Goal: Task Accomplishment & Management: Use online tool/utility

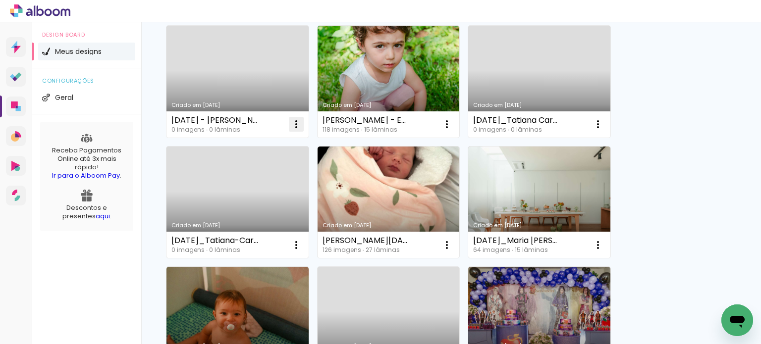
scroll to position [347, 0]
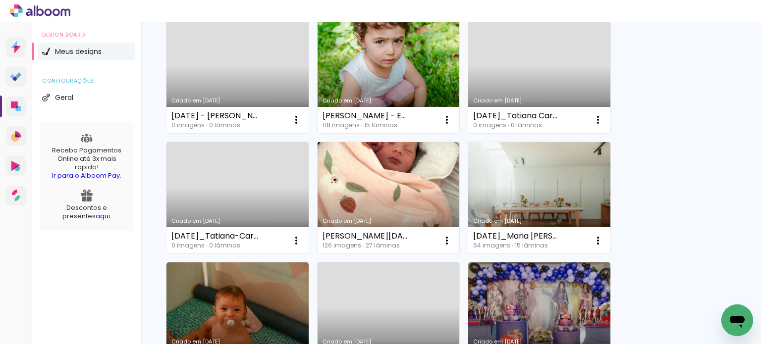
click at [443, 209] on link "Criado em [DATE]" at bounding box center [388, 198] width 142 height 112
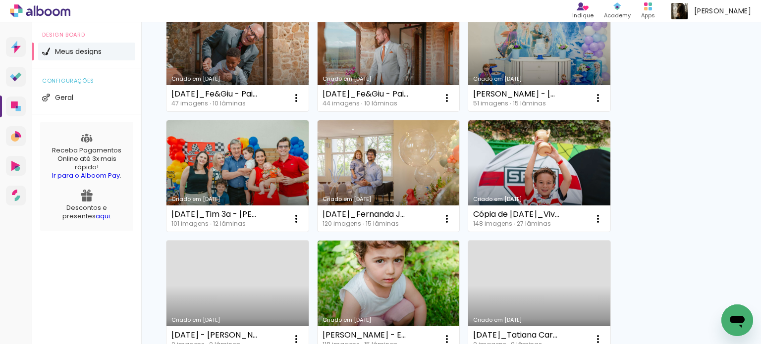
scroll to position [50, 0]
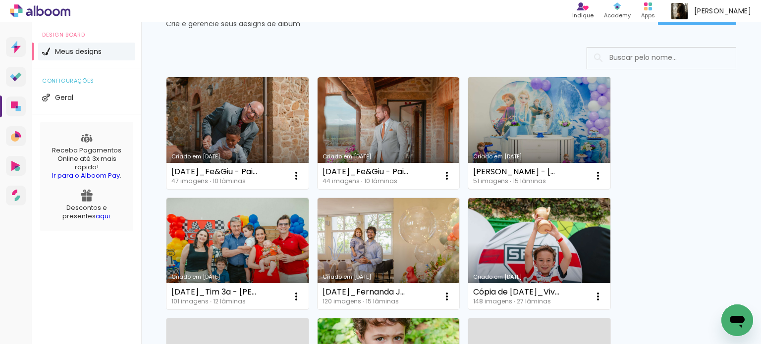
click at [543, 149] on link "Criado em [DATE]" at bounding box center [539, 133] width 142 height 112
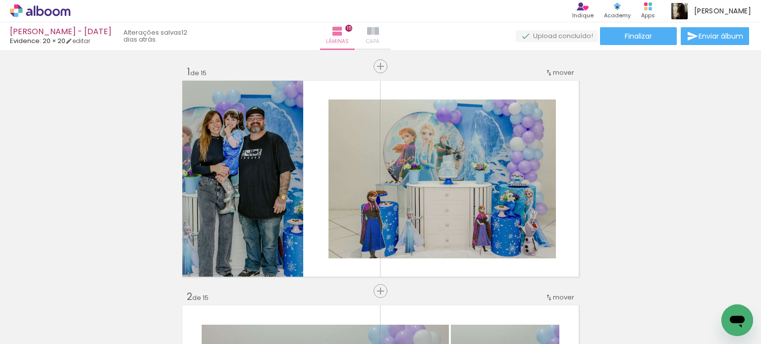
click at [379, 39] on span "Capa" at bounding box center [372, 41] width 13 height 9
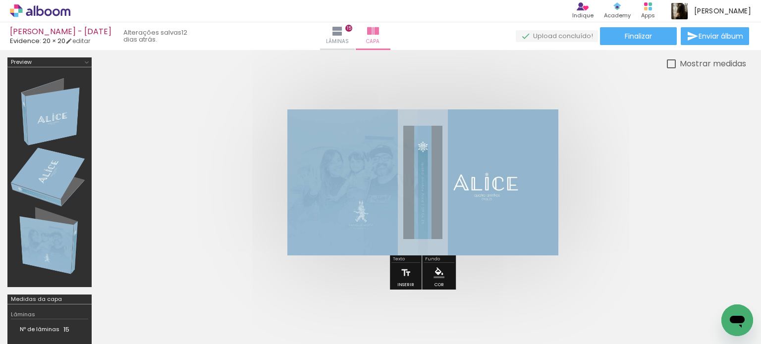
scroll to position [0, 2152]
drag, startPoint x: 215, startPoint y: 343, endPoint x: 30, endPoint y: 18, distance: 374.4
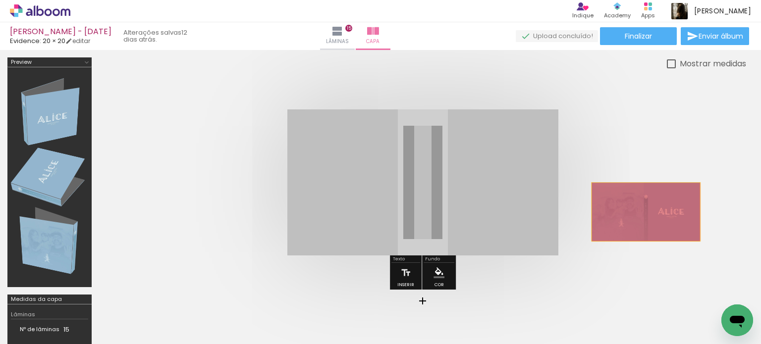
drag, startPoint x: 517, startPoint y: 218, endPoint x: 645, endPoint y: 211, distance: 128.4
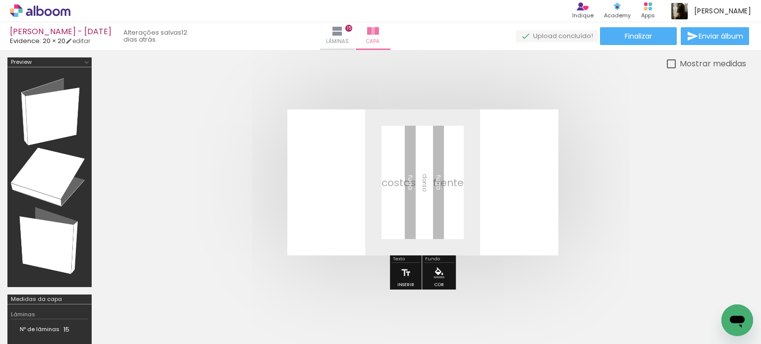
click at [701, 291] on iron-icon at bounding box center [699, 291] width 10 height 10
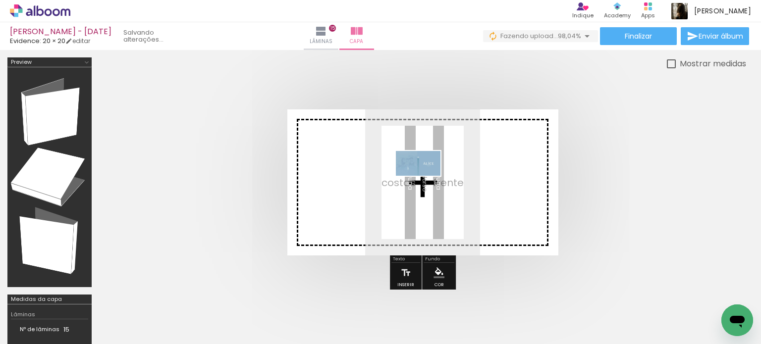
drag, startPoint x: 703, startPoint y: 316, endPoint x: 425, endPoint y: 181, distance: 308.7
click at [425, 181] on quentale-workspace at bounding box center [380, 172] width 761 height 344
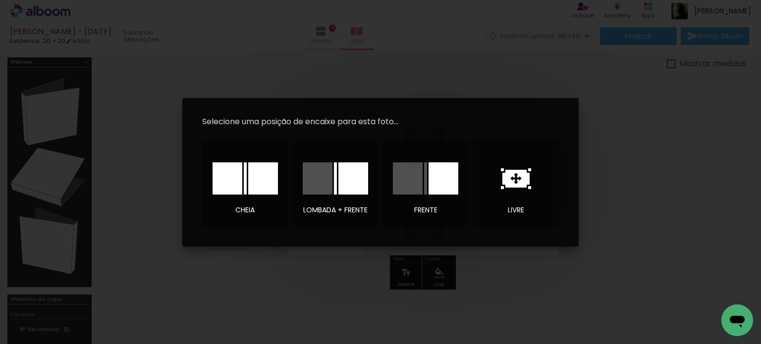
click at [673, 253] on iron-overlay-backdrop at bounding box center [380, 172] width 761 height 344
click at [256, 178] on div at bounding box center [263, 178] width 30 height 32
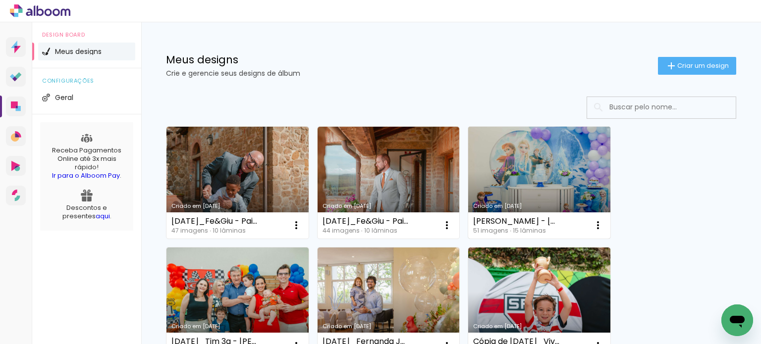
click at [517, 185] on link "Criado em [DATE]" at bounding box center [539, 183] width 142 height 112
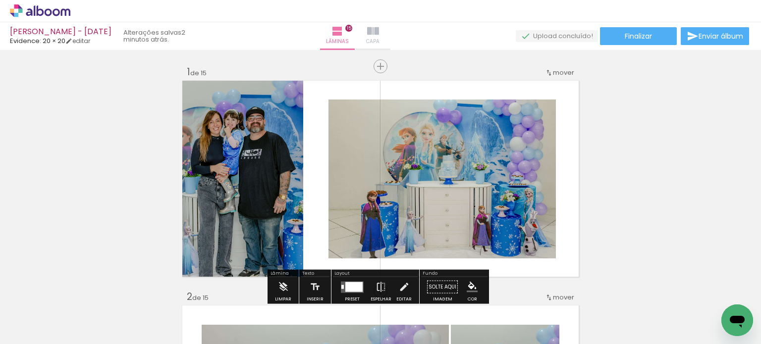
click at [388, 35] on paper-button "Capa" at bounding box center [373, 36] width 35 height 28
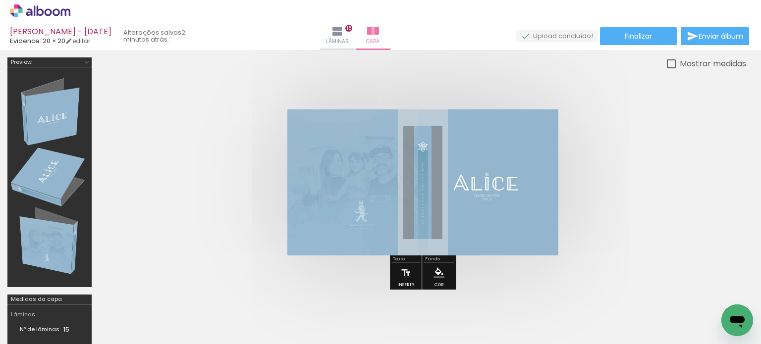
scroll to position [0, 2152]
drag, startPoint x: 218, startPoint y: 343, endPoint x: 19, endPoint y: 3, distance: 393.8
click at [650, 37] on paper-button "Finalizar" at bounding box center [638, 36] width 77 height 18
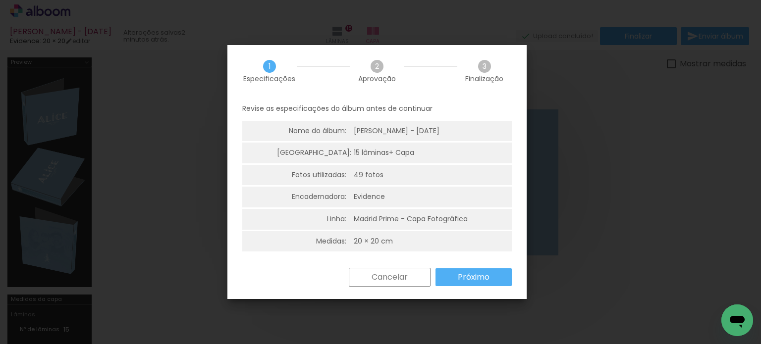
click at [0, 0] on slot "Próximo" at bounding box center [0, 0] width 0 height 0
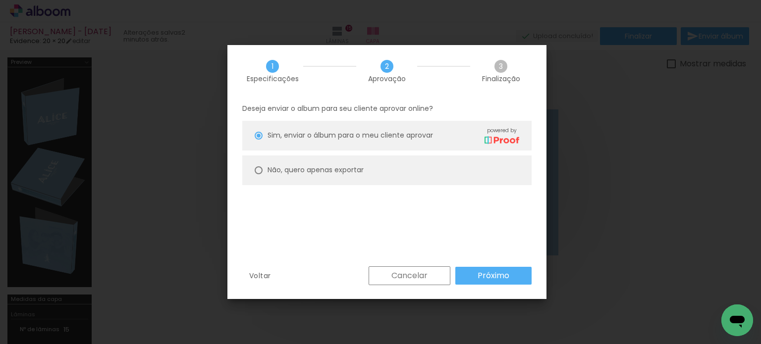
click at [0, 0] on slot "Não, quero apenas exportar" at bounding box center [0, 0] width 0 height 0
type paper-radio-button "on"
click at [476, 275] on paper-button "Próximo" at bounding box center [493, 276] width 76 height 18
type input "Alta, 300 DPI"
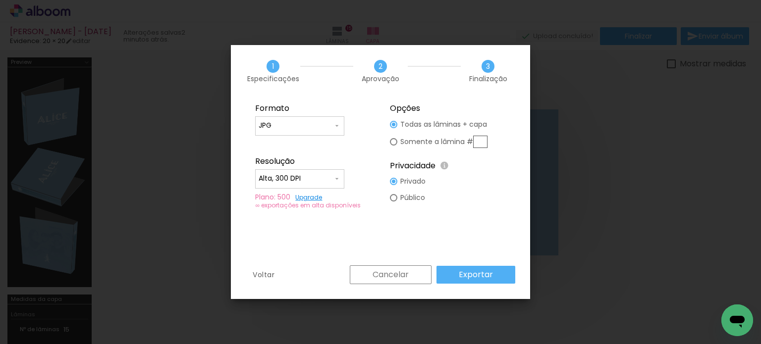
click at [0, 0] on slot "Exportar" at bounding box center [0, 0] width 0 height 0
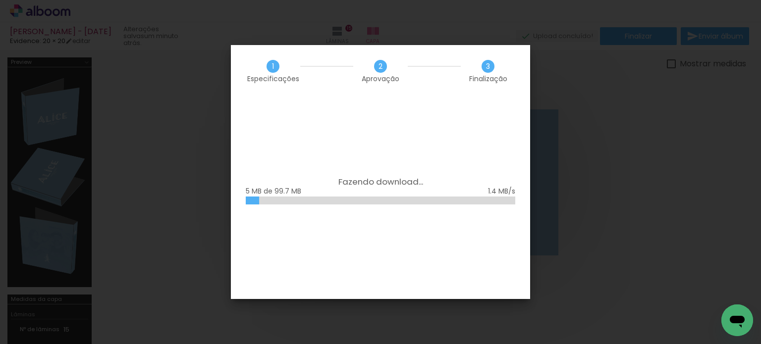
scroll to position [0, 2152]
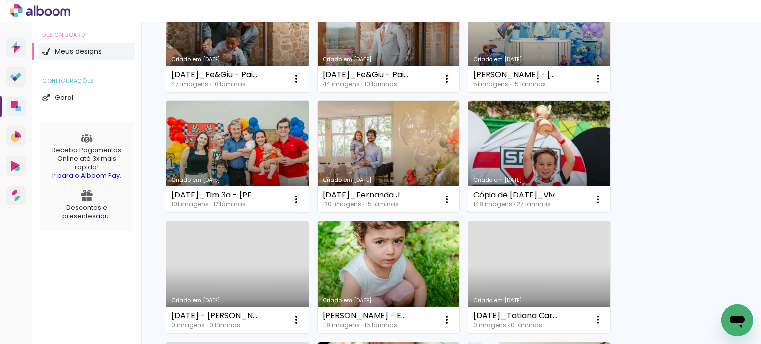
scroll to position [149, 0]
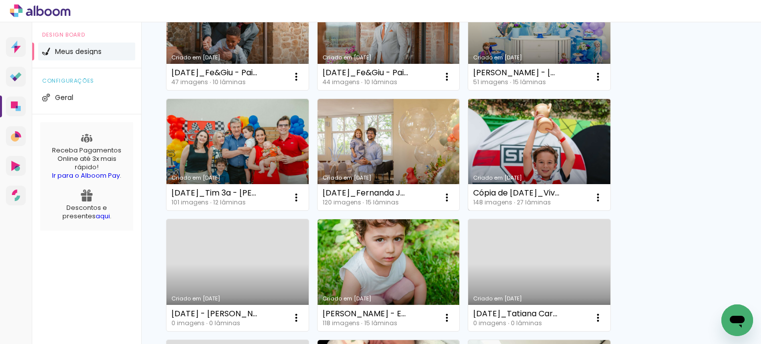
click at [561, 184] on div "Cópia de [DATE]_Viviane R B [PERSON_NAME] 148 imagens ∙ 27 lâminas Abrir Fazer …" at bounding box center [539, 197] width 142 height 26
click at [562, 157] on link "Criado em [DATE]" at bounding box center [539, 155] width 142 height 112
